Goal: Task Accomplishment & Management: Manage account settings

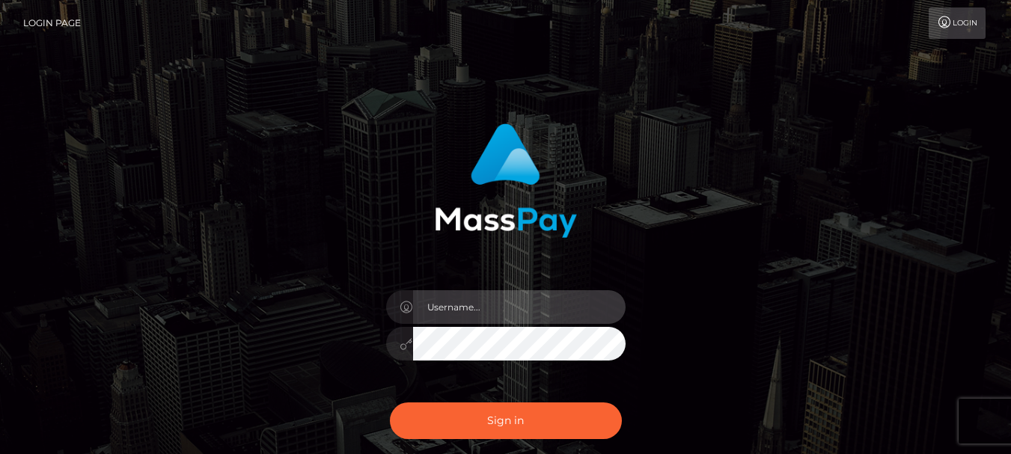
click at [428, 310] on input "text" at bounding box center [519, 307] width 212 height 34
click at [432, 310] on input "text" at bounding box center [519, 307] width 212 height 34
click at [420, 307] on input "text" at bounding box center [519, 307] width 212 height 34
type input "[EMAIL_ADDRESS][DOMAIN_NAME]"
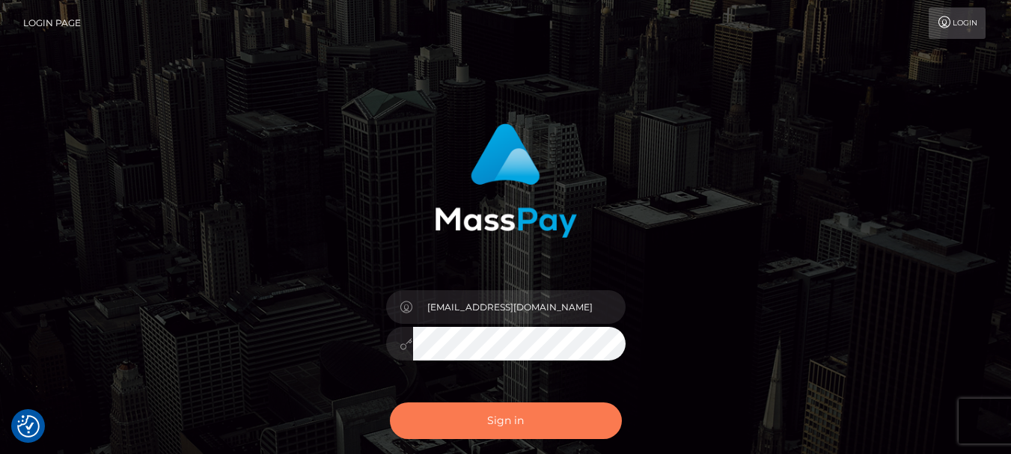
click at [474, 424] on button "Sign in" at bounding box center [506, 421] width 232 height 37
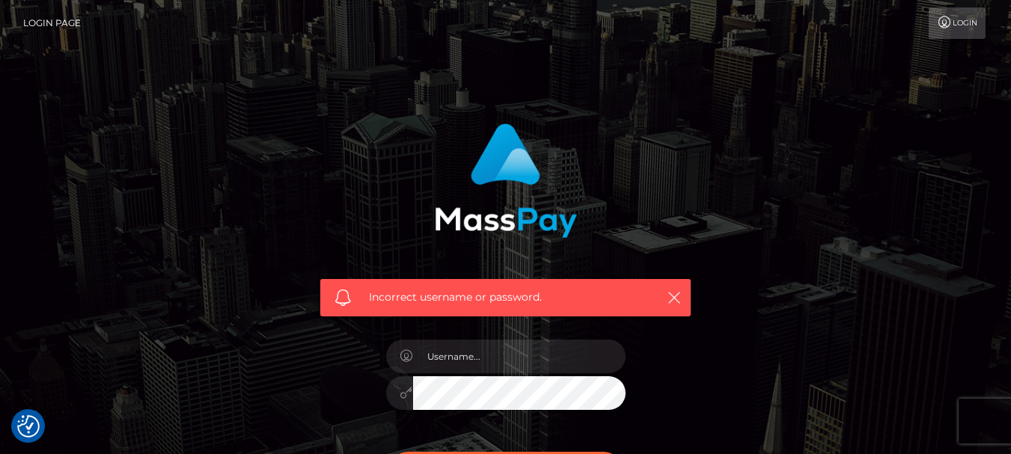
click at [965, 28] on link "Login" at bounding box center [956, 22] width 57 height 31
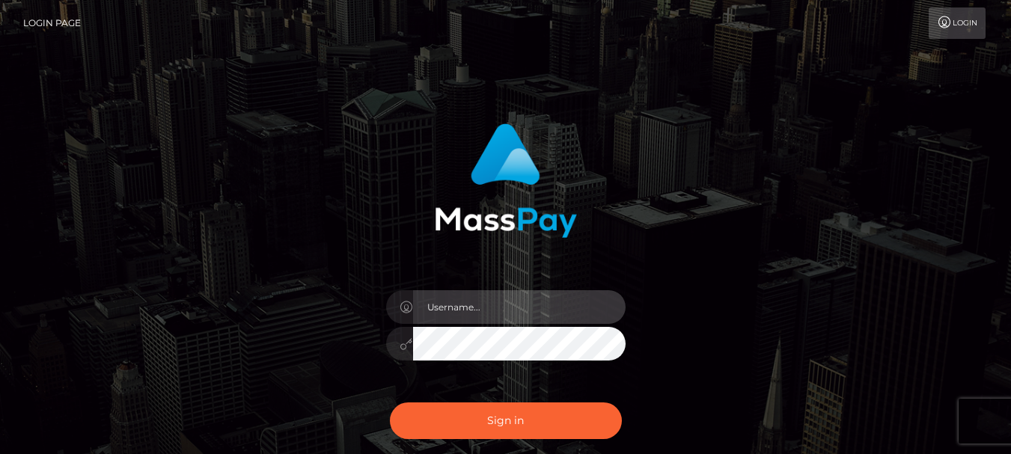
click at [468, 323] on input "text" at bounding box center [519, 307] width 212 height 34
type input "[EMAIL_ADDRESS][DOMAIN_NAME]"
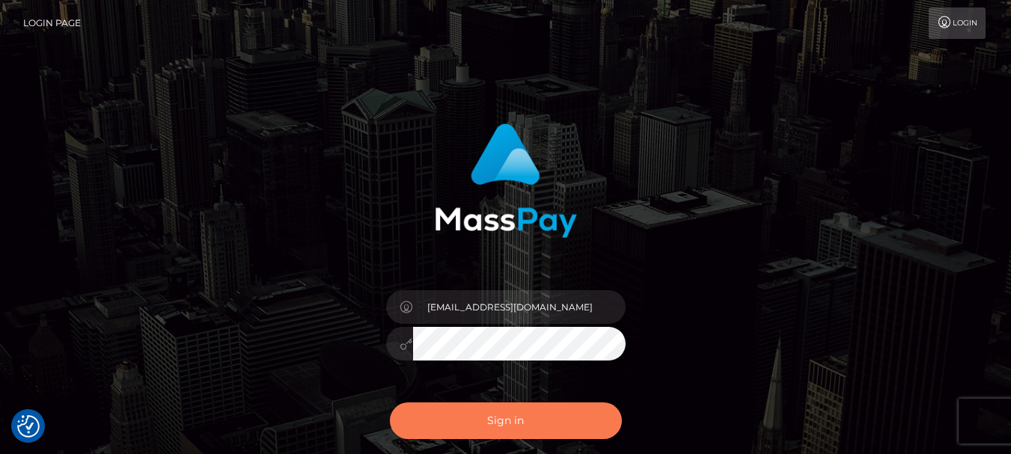
click at [502, 414] on button "Sign in" at bounding box center [506, 421] width 232 height 37
